Goal: Information Seeking & Learning: Learn about a topic

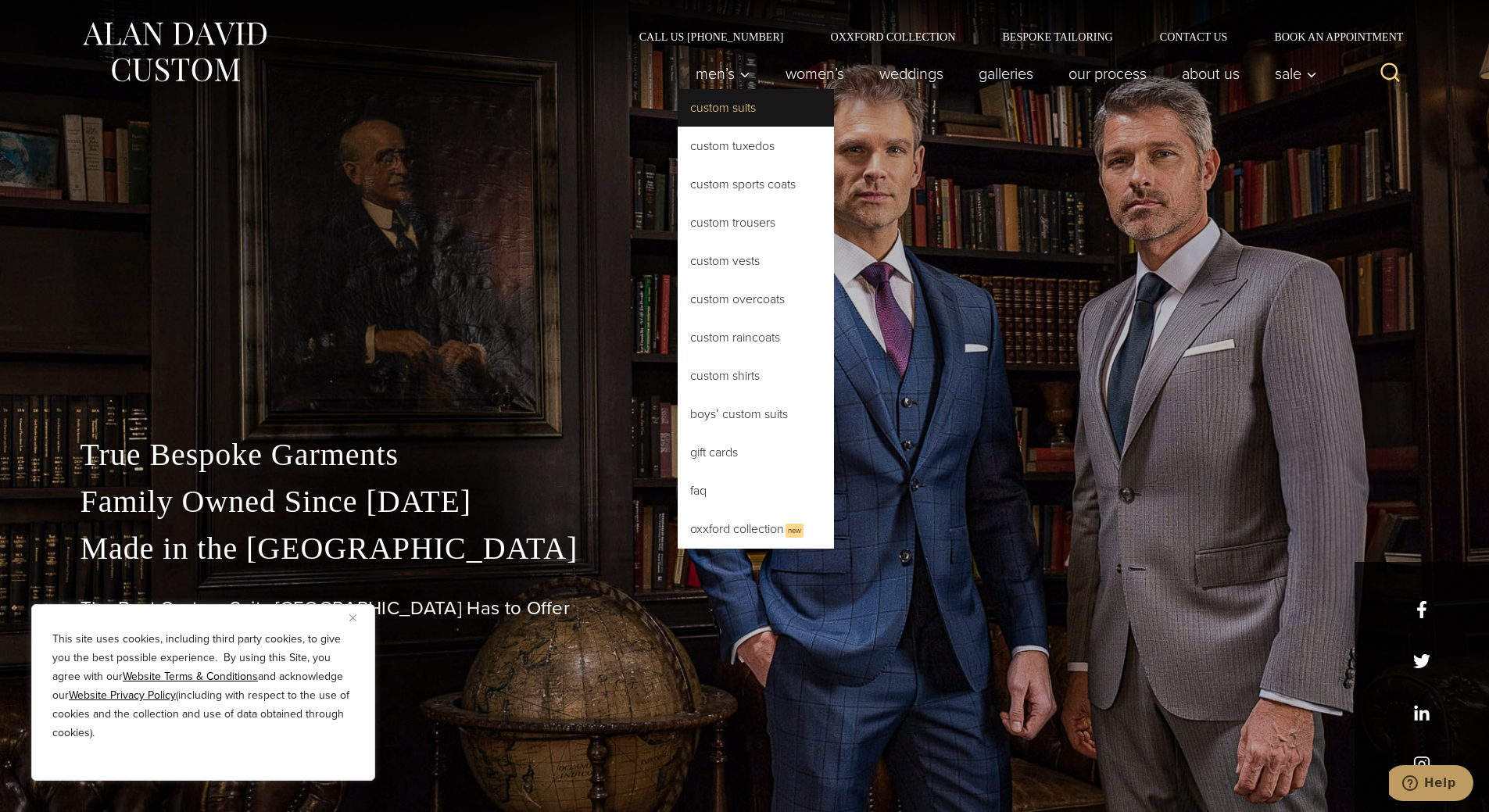
click at [723, 118] on link "Custom Suits" at bounding box center [756, 107] width 156 height 37
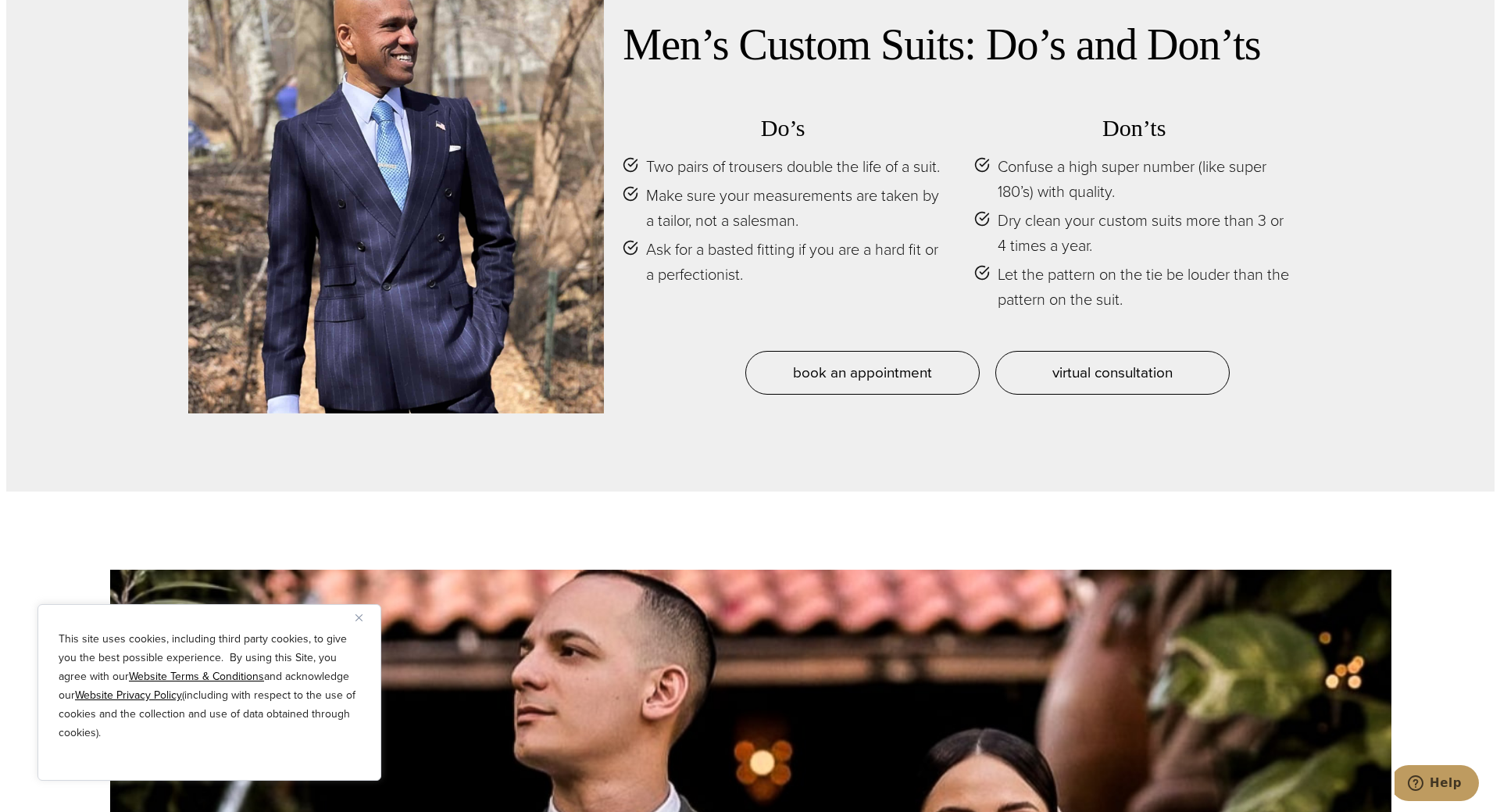
scroll to position [7812, 0]
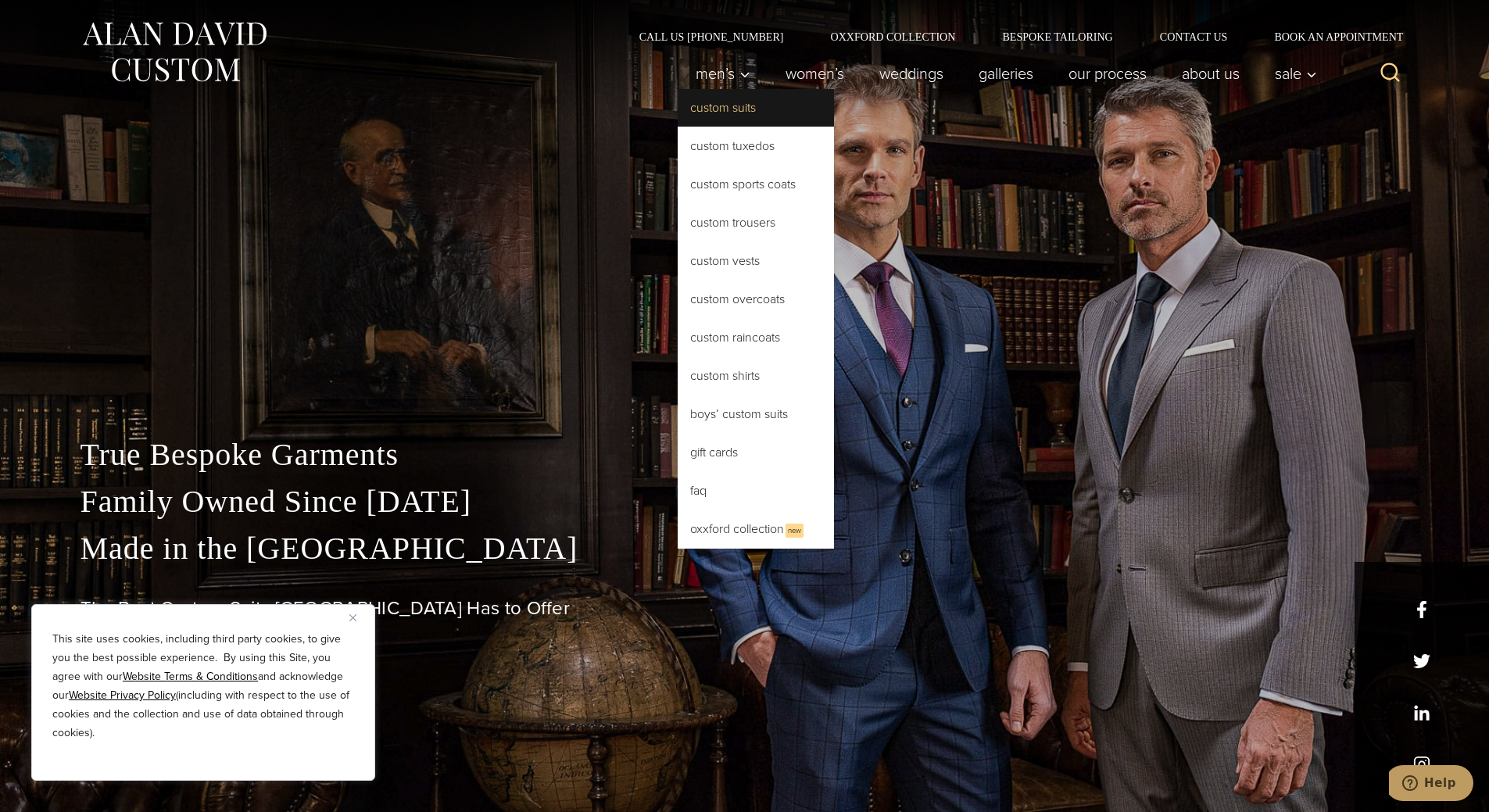
click at [722, 116] on link "Custom Suits" at bounding box center [756, 107] width 156 height 37
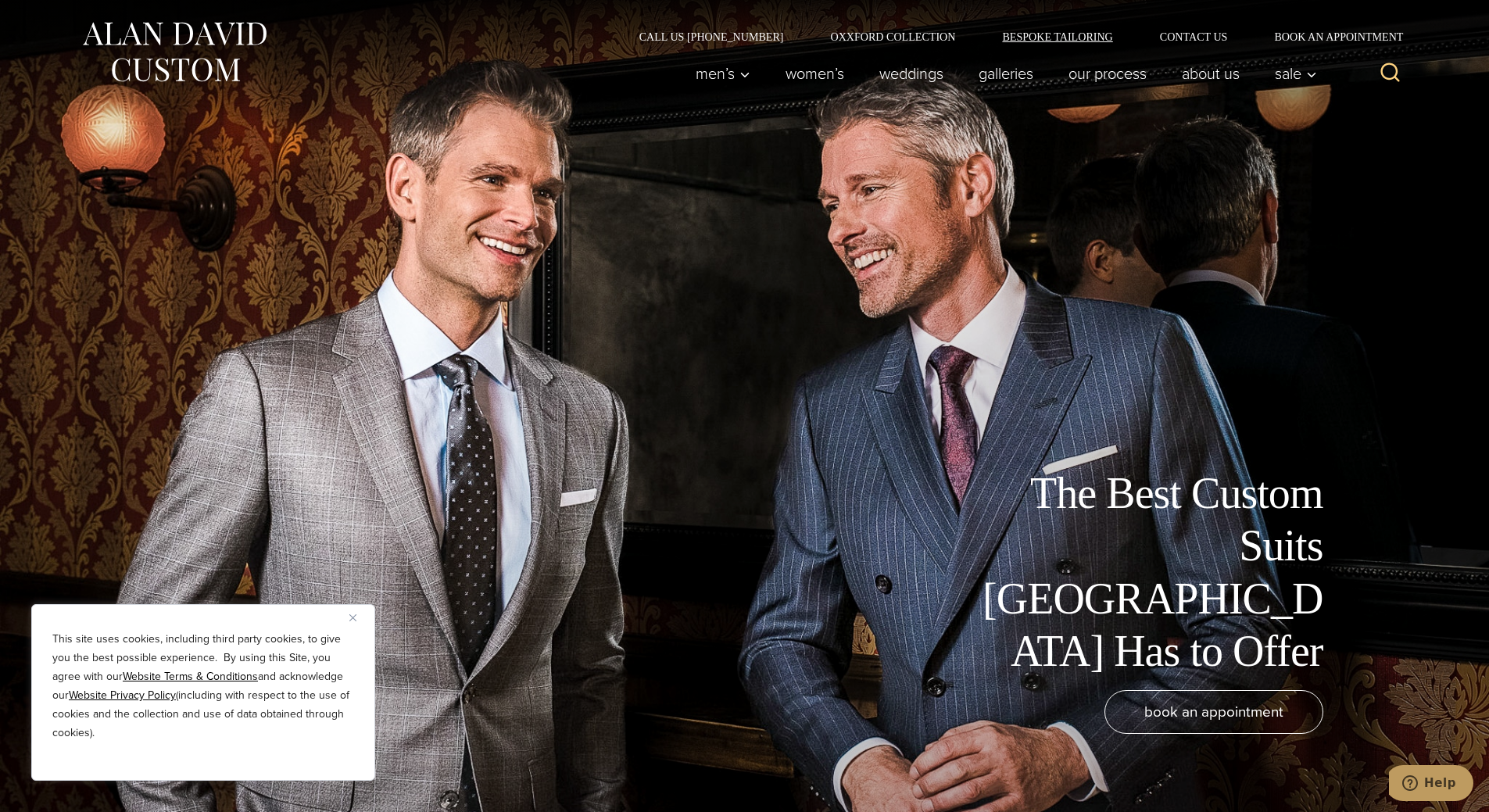
click at [1071, 35] on link "Bespoke Tailoring" at bounding box center [1057, 36] width 157 height 11
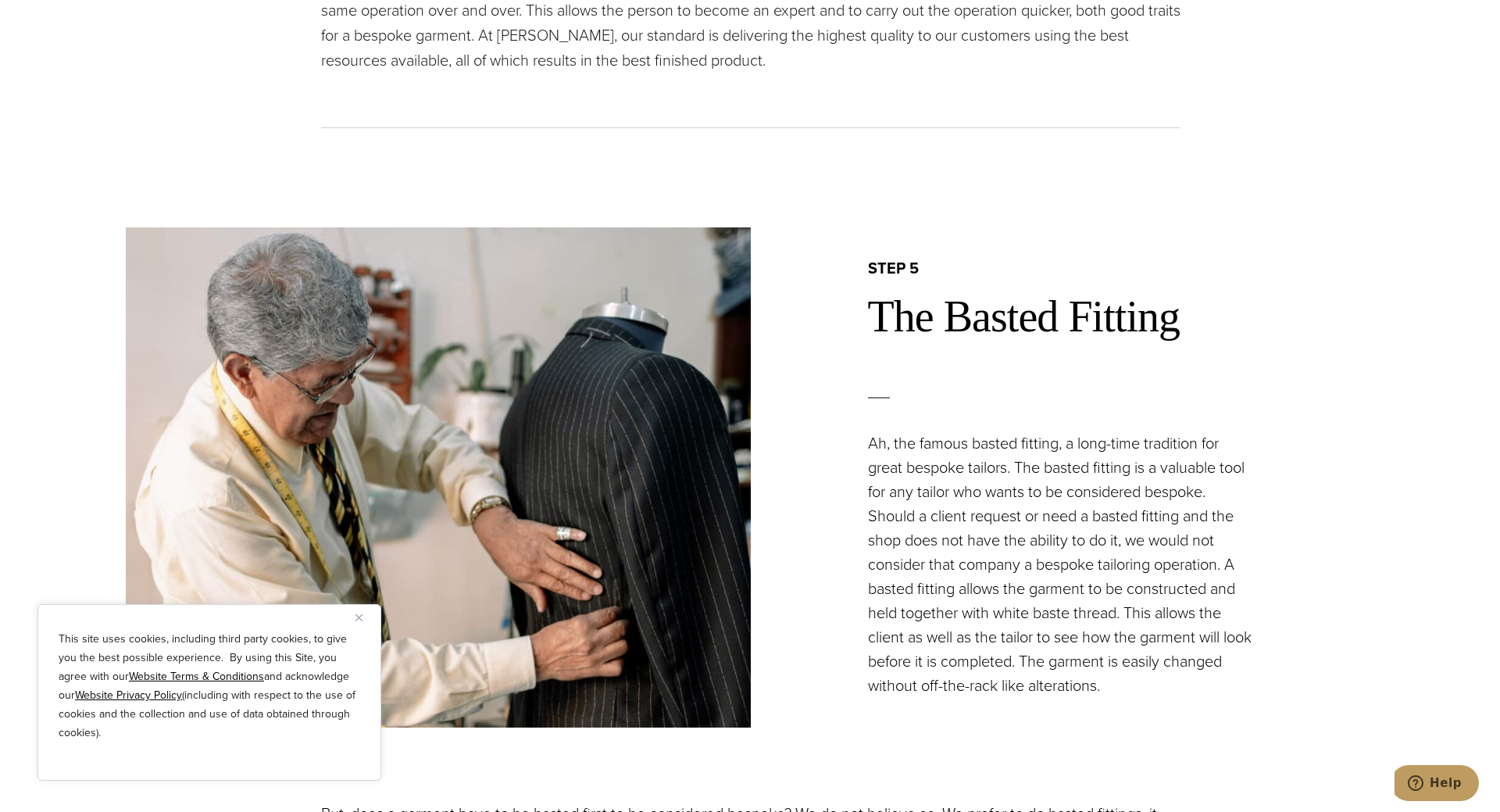
scroll to position [4610, 0]
